Goal: Task Accomplishment & Management: Use online tool/utility

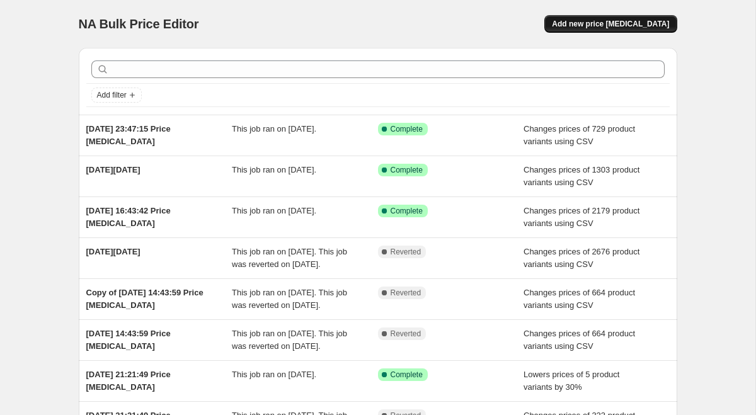
click at [634, 30] on button "Add new price [MEDICAL_DATA]" at bounding box center [610, 24] width 132 height 18
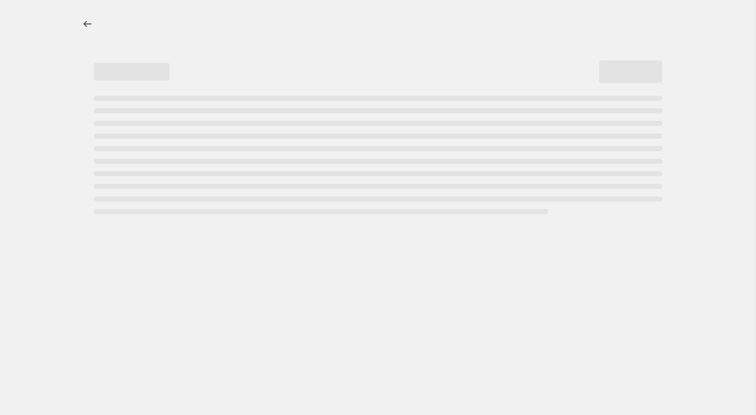
select select "percentage"
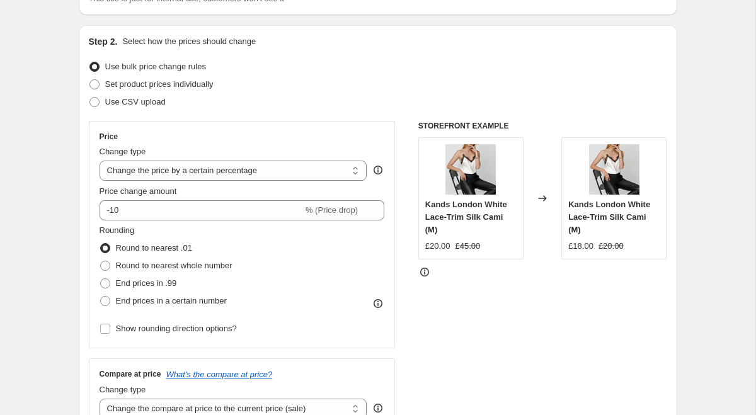
scroll to position [151, 0]
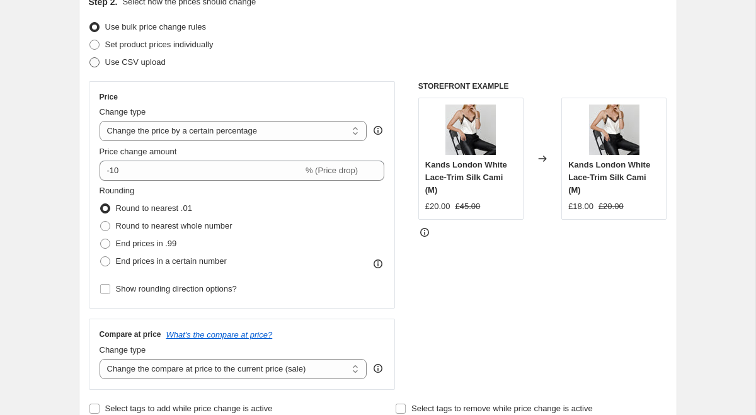
click at [114, 69] on label "Use CSV upload" at bounding box center [127, 63] width 77 height 18
click at [90, 58] on input "Use CSV upload" at bounding box center [89, 57] width 1 height 1
radio input "true"
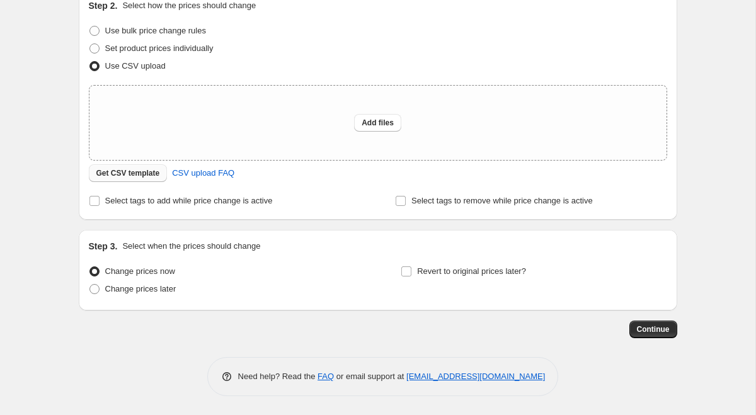
click at [130, 171] on span "Get CSV template" at bounding box center [128, 173] width 64 height 10
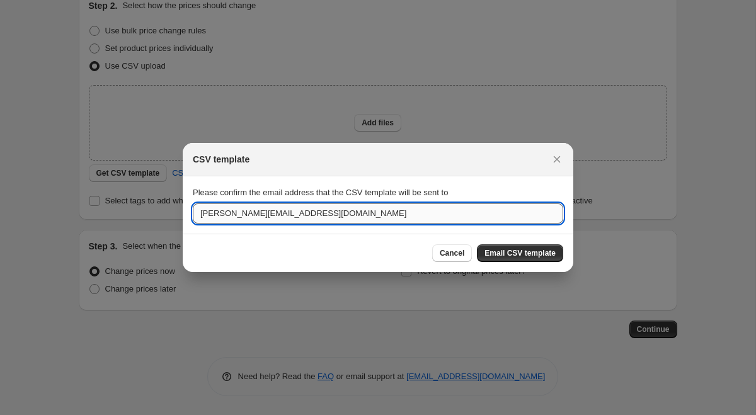
click at [318, 215] on input "[PERSON_NAME][EMAIL_ADDRESS][DOMAIN_NAME]" at bounding box center [378, 213] width 370 height 20
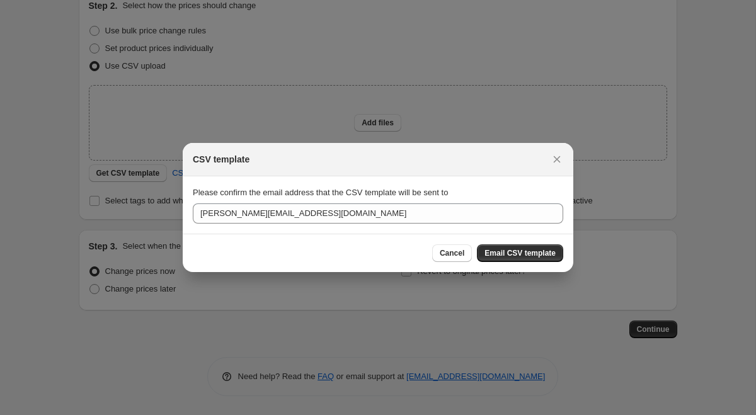
click at [526, 200] on div "Please confirm the email address that the CSV template will be sent to [PERSON_…" at bounding box center [378, 204] width 370 height 37
click at [510, 248] on button "Email CSV template" at bounding box center [520, 253] width 86 height 18
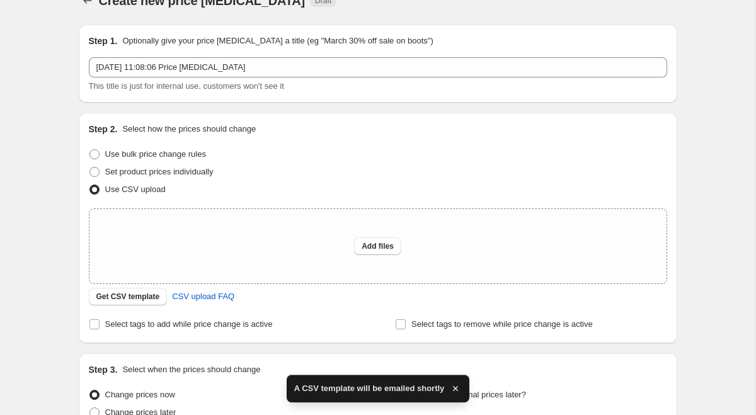
scroll to position [22, 0]
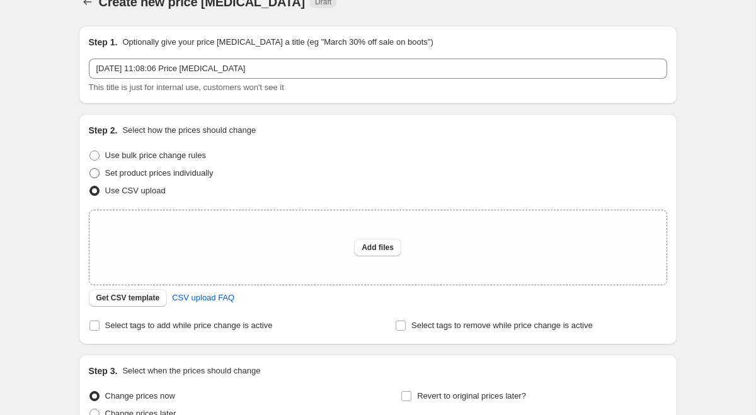
click at [163, 171] on span "Set product prices individually" at bounding box center [159, 172] width 108 height 9
click at [90, 169] on input "Set product prices individually" at bounding box center [89, 168] width 1 height 1
radio input "true"
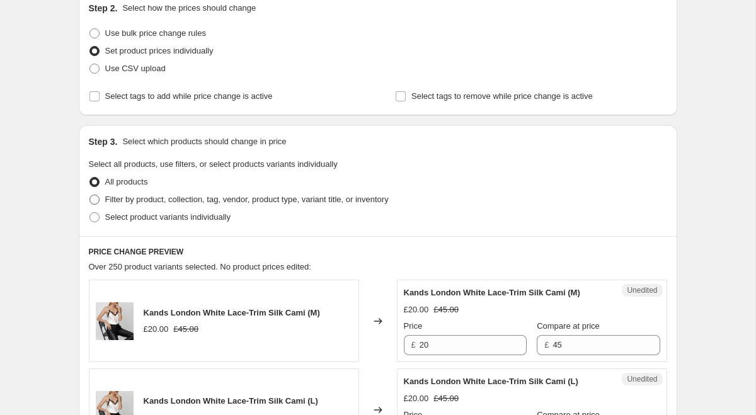
scroll to position [147, 0]
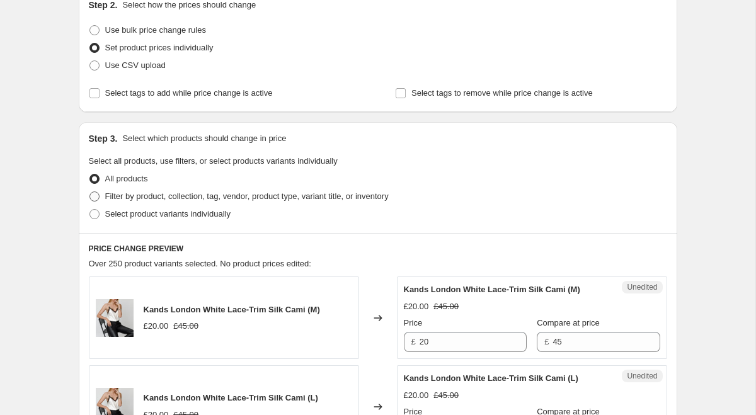
click at [128, 198] on span "Filter by product, collection, tag, vendor, product type, variant title, or inv…" at bounding box center [246, 195] width 283 height 9
click at [90, 192] on input "Filter by product, collection, tag, vendor, product type, variant title, or inv…" at bounding box center [89, 191] width 1 height 1
radio input "true"
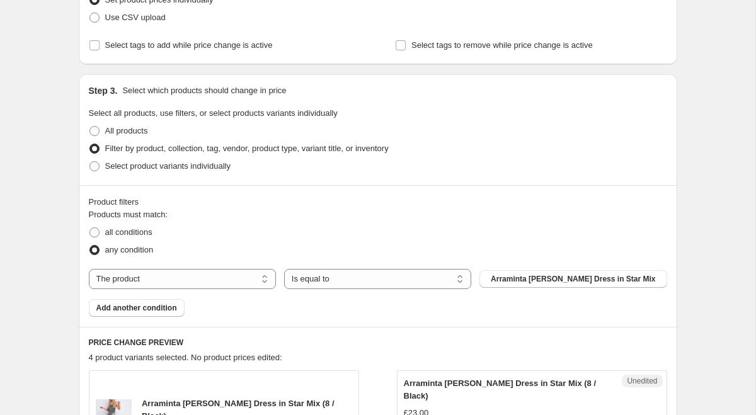
scroll to position [196, 0]
click at [270, 278] on select "The product The product's collection The product's tag The product's vendor The…" at bounding box center [182, 278] width 187 height 20
select select "collection"
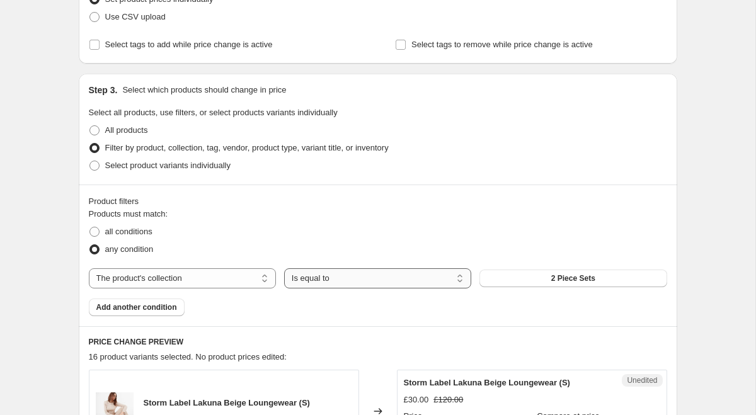
click at [339, 281] on select "Is equal to Is not equal to" at bounding box center [377, 278] width 187 height 20
click at [584, 275] on span "2 Piece Sets" at bounding box center [573, 278] width 44 height 10
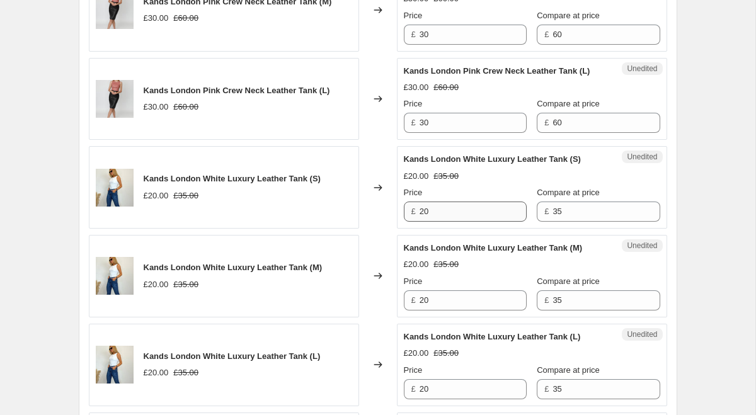
scroll to position [857, 0]
